Goal: Task Accomplishment & Management: Manage account settings

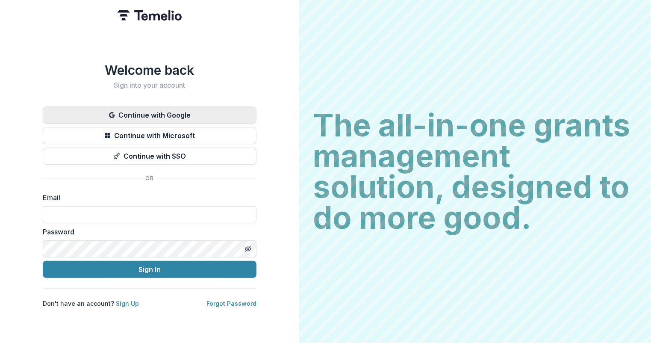
click at [168, 108] on button "Continue with Google" at bounding box center [150, 114] width 214 height 17
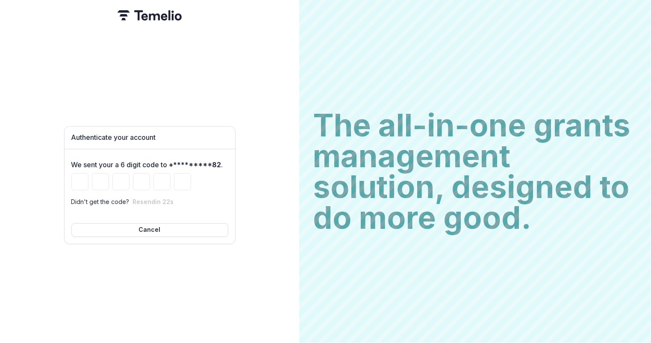
type input "*"
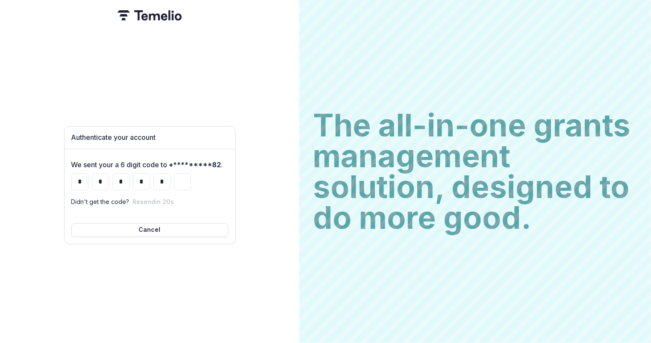
type input "*"
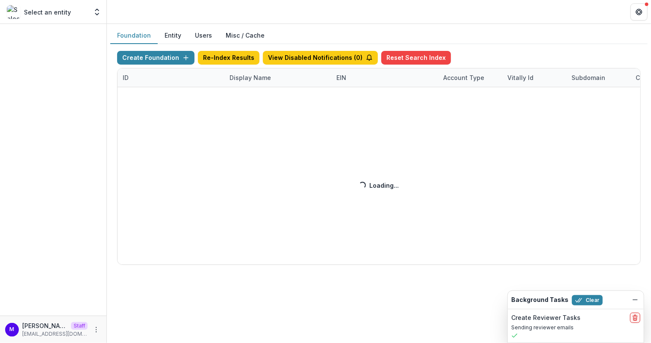
click at [241, 78] on div "Create Foundation Re-Index Results View Disabled Notifications ( 0 ) Reset Sear…" at bounding box center [378, 158] width 523 height 214
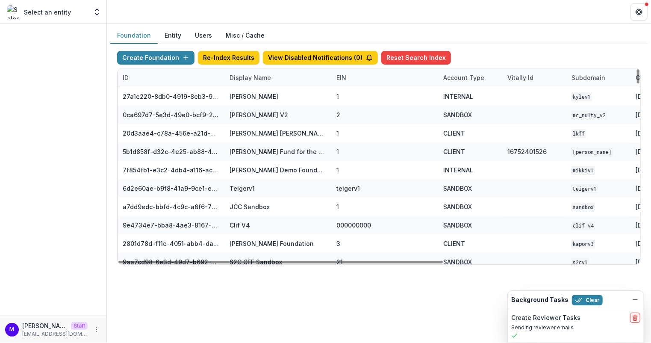
click at [247, 78] on div "Display Name" at bounding box center [250, 77] width 52 height 9
click at [246, 95] on input at bounding box center [277, 96] width 103 height 14
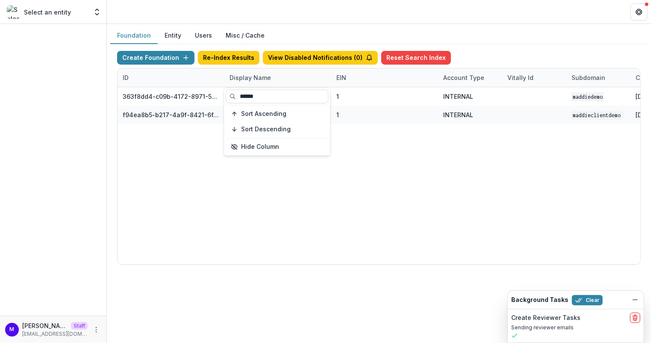
type input "******"
click at [374, 10] on header at bounding box center [379, 11] width 544 height 23
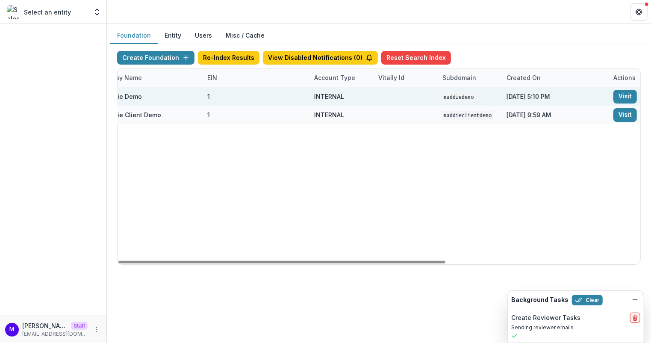
scroll to position [0, 214]
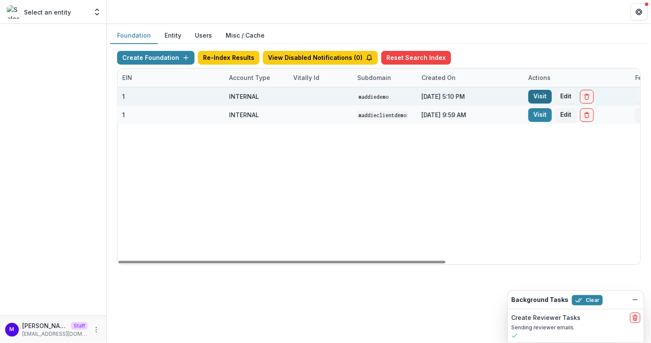
click at [534, 95] on link "Visit" at bounding box center [539, 97] width 23 height 14
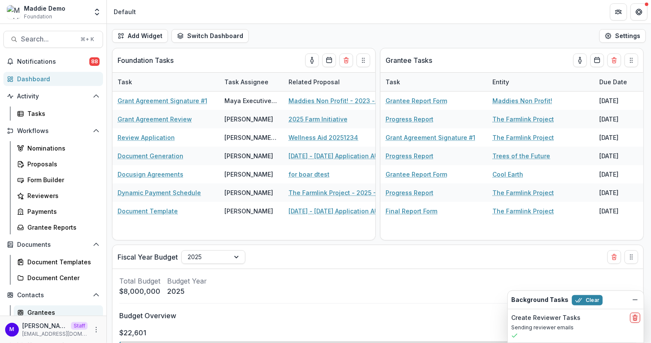
click at [38, 308] on div "Grantees" at bounding box center [61, 312] width 69 height 9
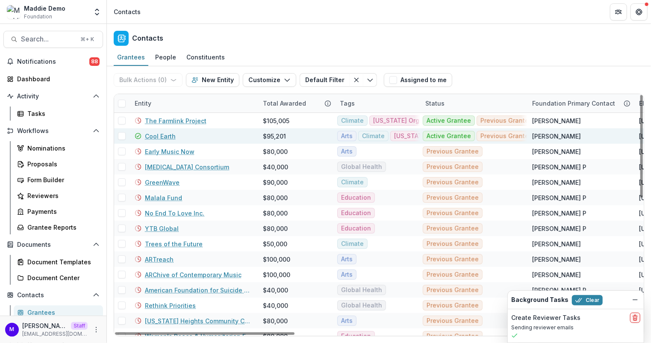
click at [167, 134] on link "Cool Earth" at bounding box center [160, 136] width 31 height 9
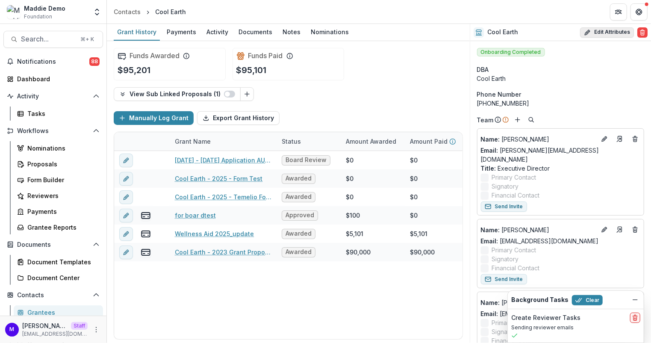
click at [619, 30] on button "Edit Attributes" at bounding box center [607, 32] width 54 height 10
select select "**"
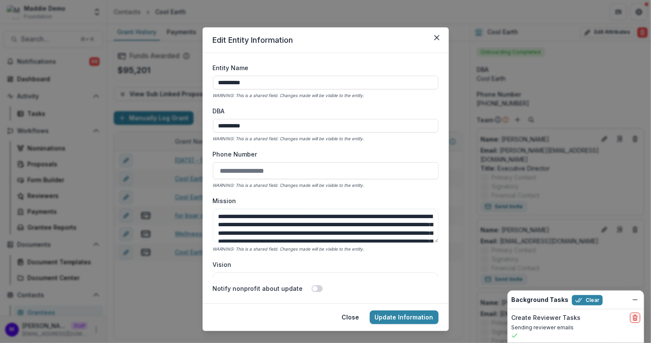
click at [247, 170] on input "Phone Number" at bounding box center [326, 170] width 226 height 17
click at [312, 150] on label "Phone Number" at bounding box center [323, 154] width 220 height 9
click at [312, 162] on input "Phone Number" at bounding box center [326, 170] width 226 height 17
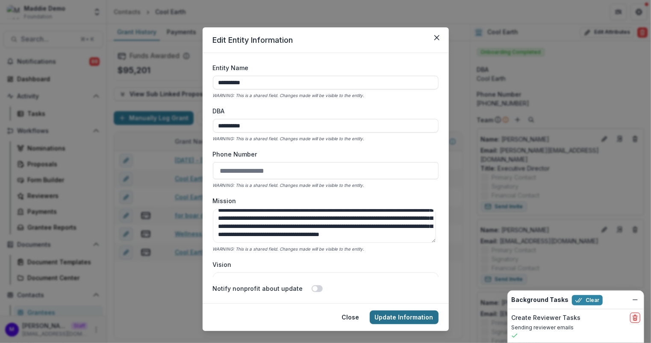
click at [402, 316] on button "Update Information" at bounding box center [404, 317] width 69 height 14
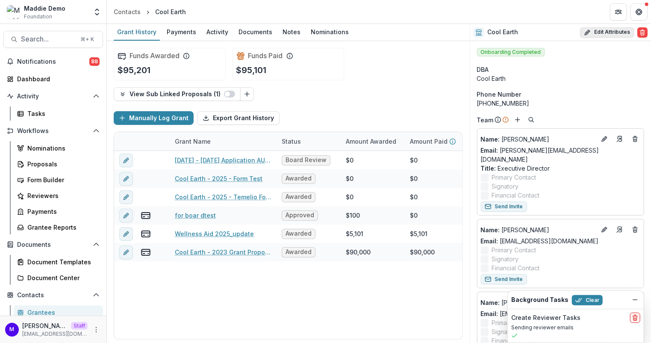
click at [609, 32] on button "Edit Attributes" at bounding box center [607, 32] width 54 height 10
select select "**"
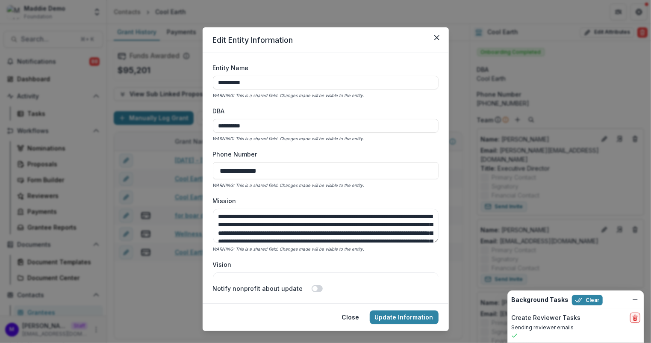
click at [269, 164] on input "**********" at bounding box center [326, 170] width 226 height 17
click at [392, 319] on button "Update Information" at bounding box center [404, 317] width 69 height 14
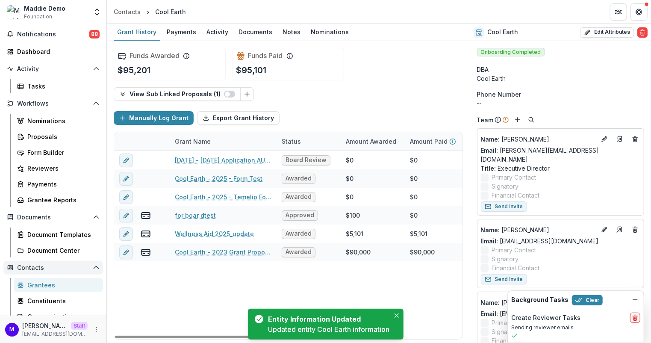
scroll to position [32, 0]
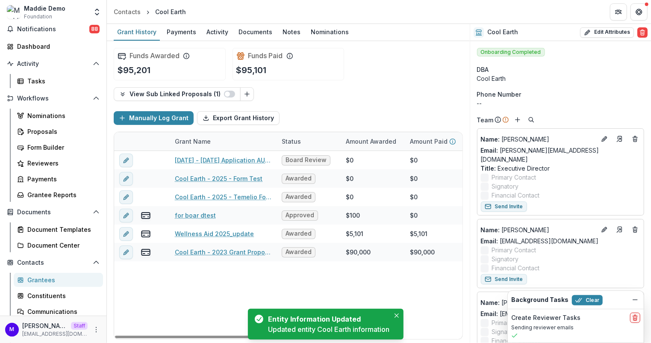
click at [47, 279] on div "Grantees" at bounding box center [61, 279] width 69 height 9
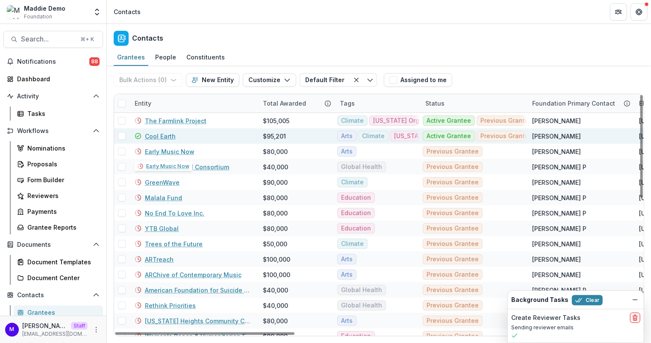
click at [164, 132] on link "Cool Earth" at bounding box center [160, 136] width 31 height 9
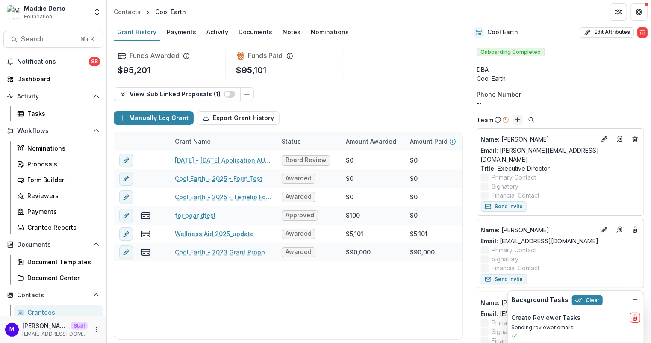
click at [514, 120] on icon "Add" at bounding box center [517, 119] width 7 height 7
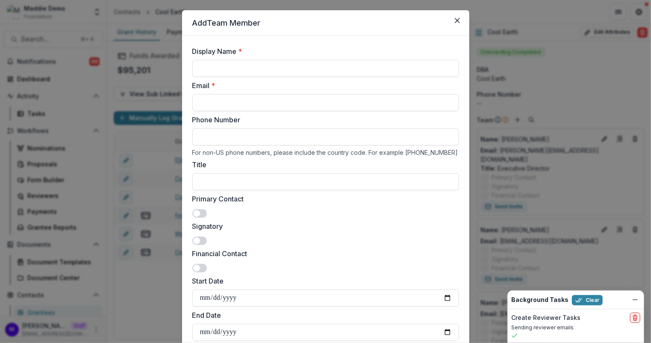
scroll to position [18, 0]
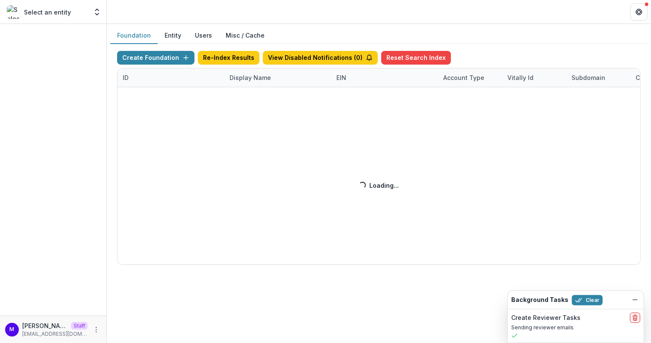
click at [240, 80] on div "Create Foundation Re-Index Results View Disabled Notifications ( 0 ) Reset Sear…" at bounding box center [378, 158] width 523 height 214
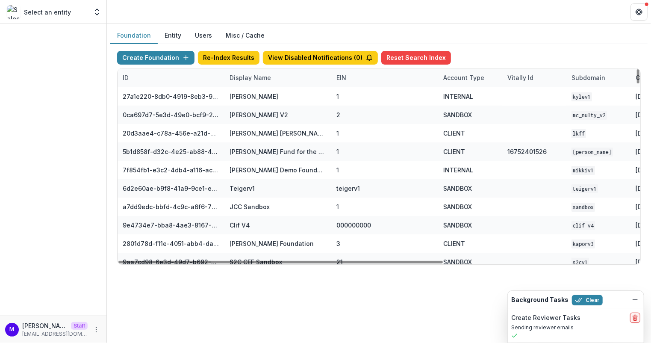
click at [254, 77] on div "Display Name" at bounding box center [250, 77] width 52 height 9
click at [251, 94] on input at bounding box center [277, 96] width 103 height 14
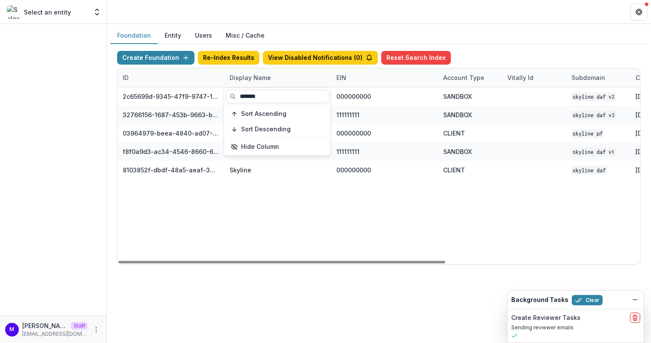
type input "*******"
click at [321, 0] on header at bounding box center [379, 11] width 544 height 23
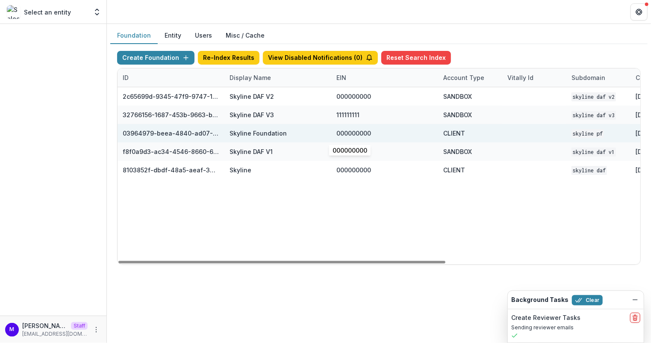
scroll to position [0, 211]
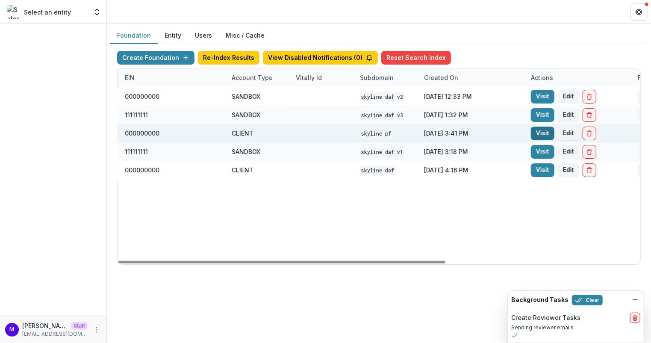
click at [544, 132] on link "Visit" at bounding box center [542, 133] width 23 height 14
